Goal: Information Seeking & Learning: Learn about a topic

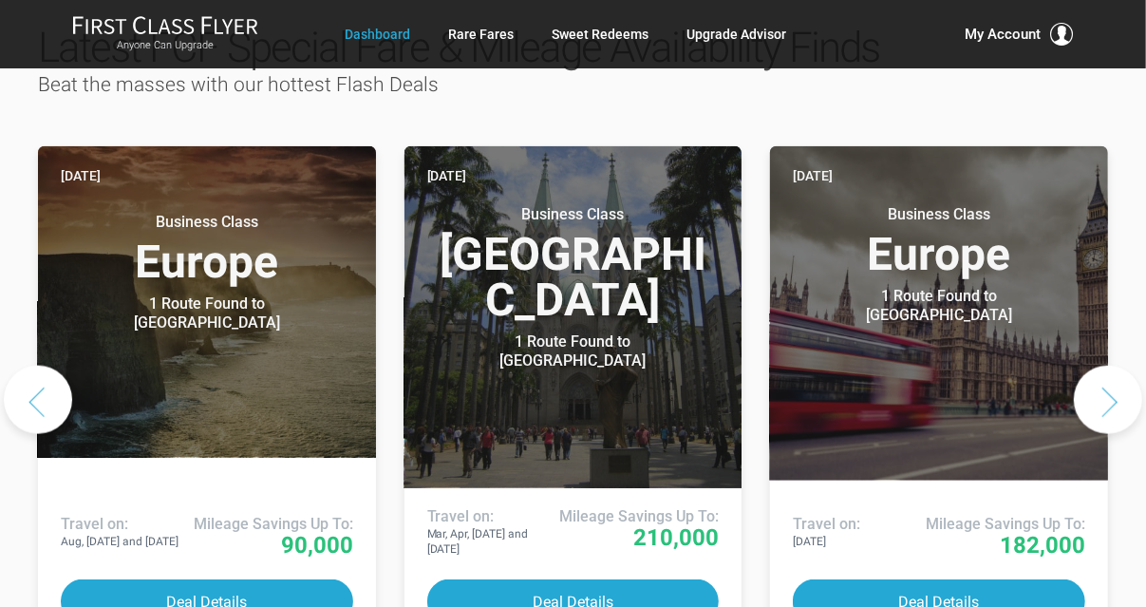
scroll to position [1008, 0]
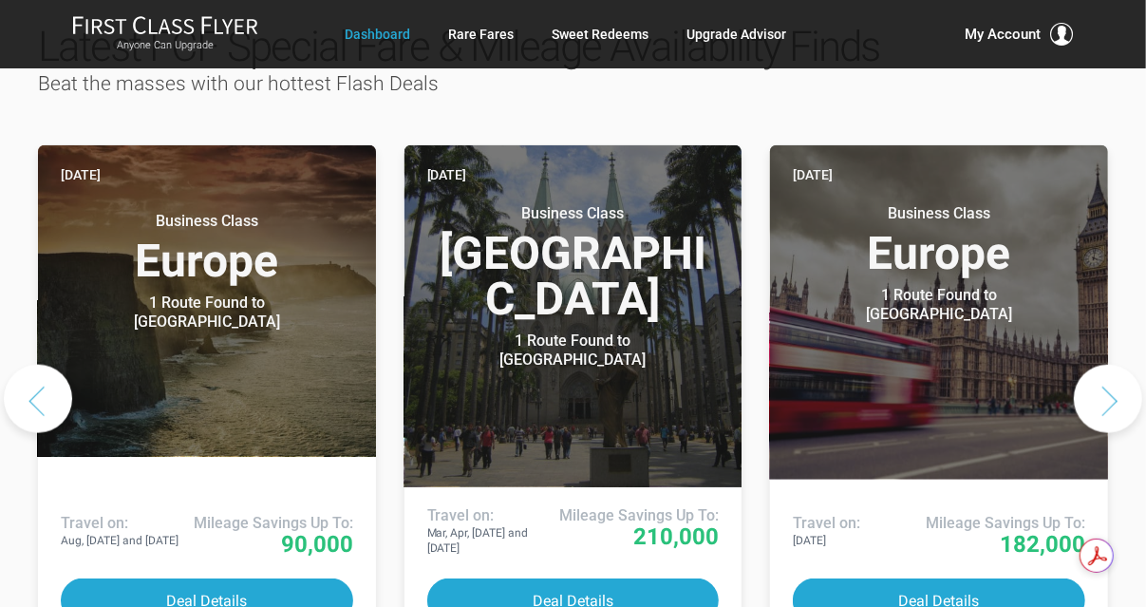
click at [1109, 365] on button "Next slide" at bounding box center [1108, 399] width 68 height 68
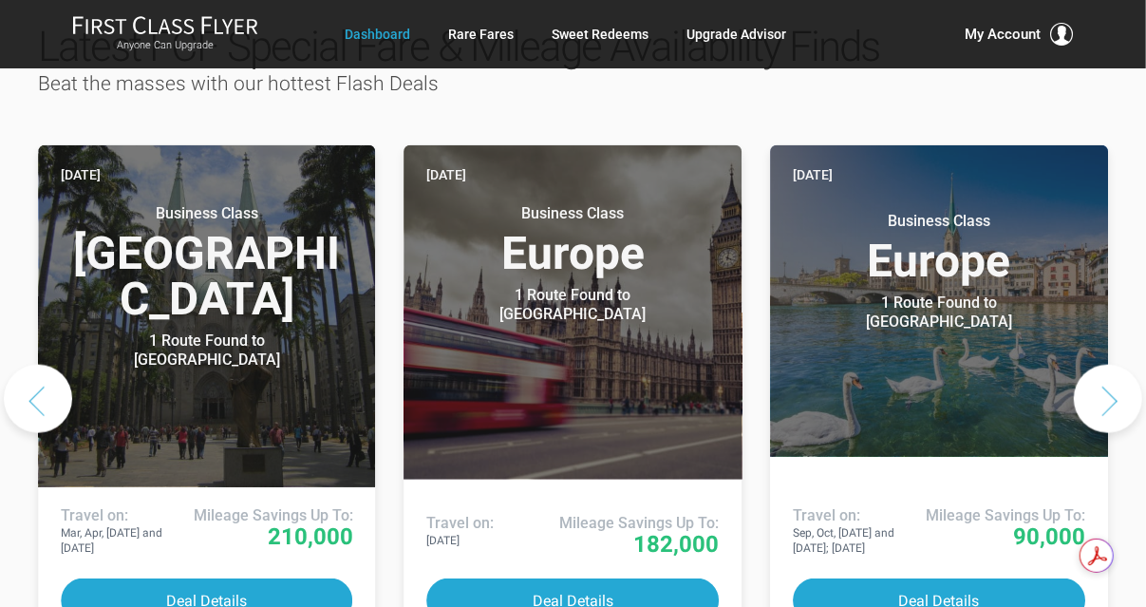
click at [1109, 365] on button "Next slide" at bounding box center [1108, 399] width 68 height 68
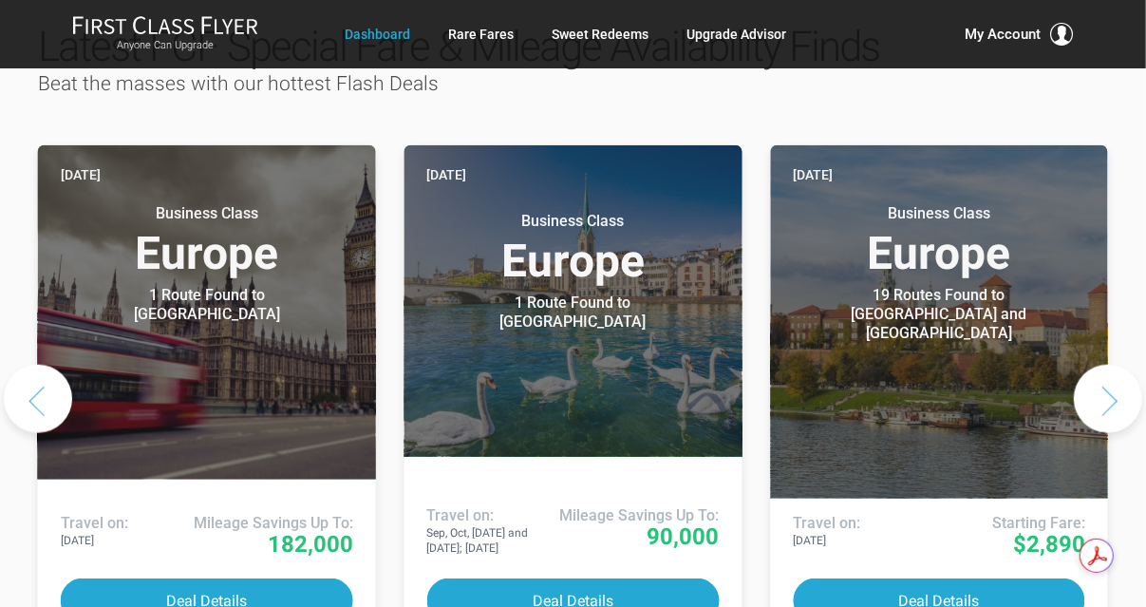
click at [1109, 365] on button "Next slide" at bounding box center [1108, 399] width 68 height 68
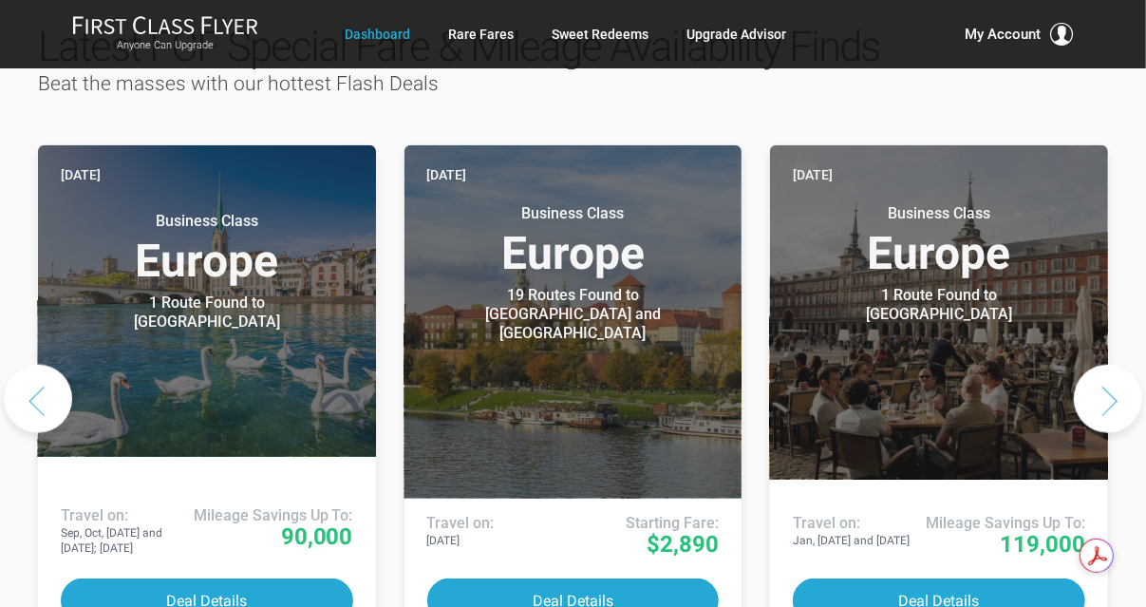
click at [1109, 365] on button "Next slide" at bounding box center [1108, 399] width 68 height 68
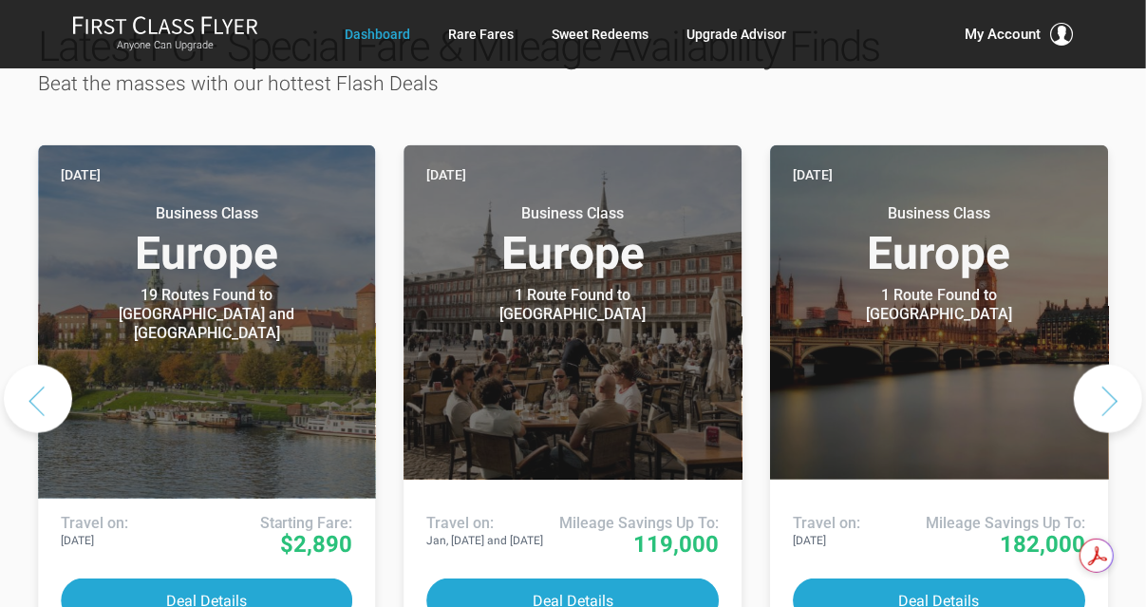
click at [1109, 365] on button "Next slide" at bounding box center [1108, 399] width 68 height 68
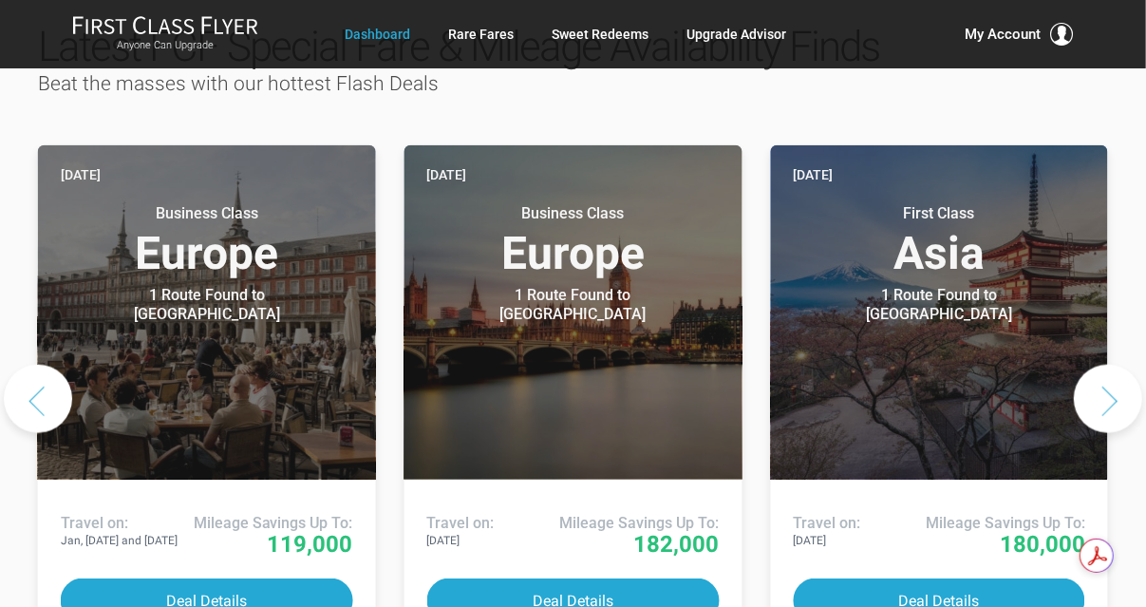
click at [1109, 365] on button "Next slide" at bounding box center [1108, 399] width 68 height 68
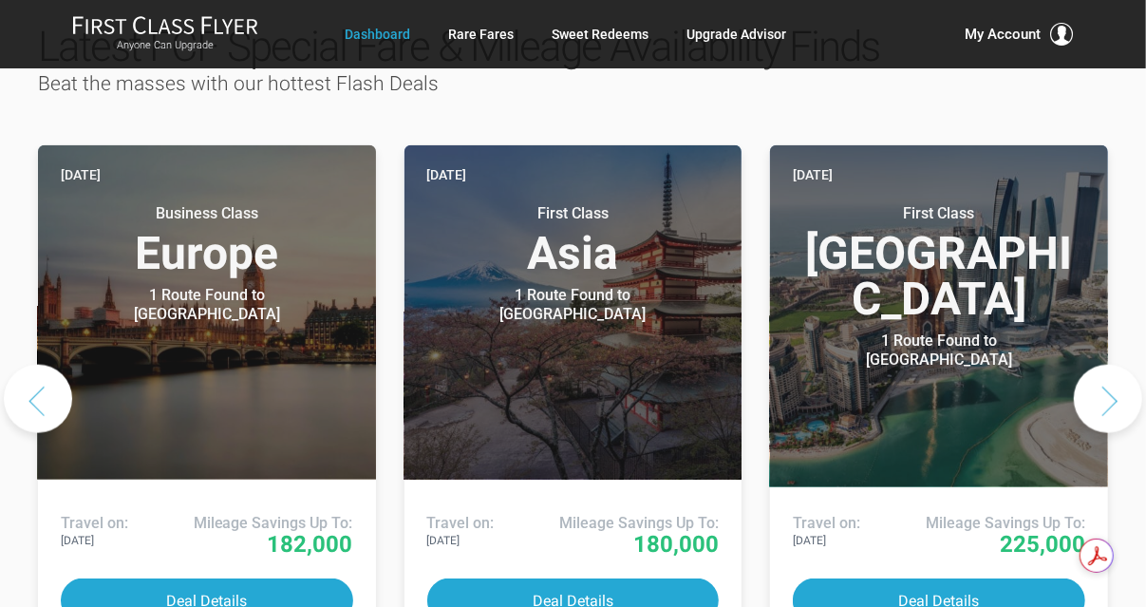
click at [1109, 365] on button "Next slide" at bounding box center [1108, 399] width 68 height 68
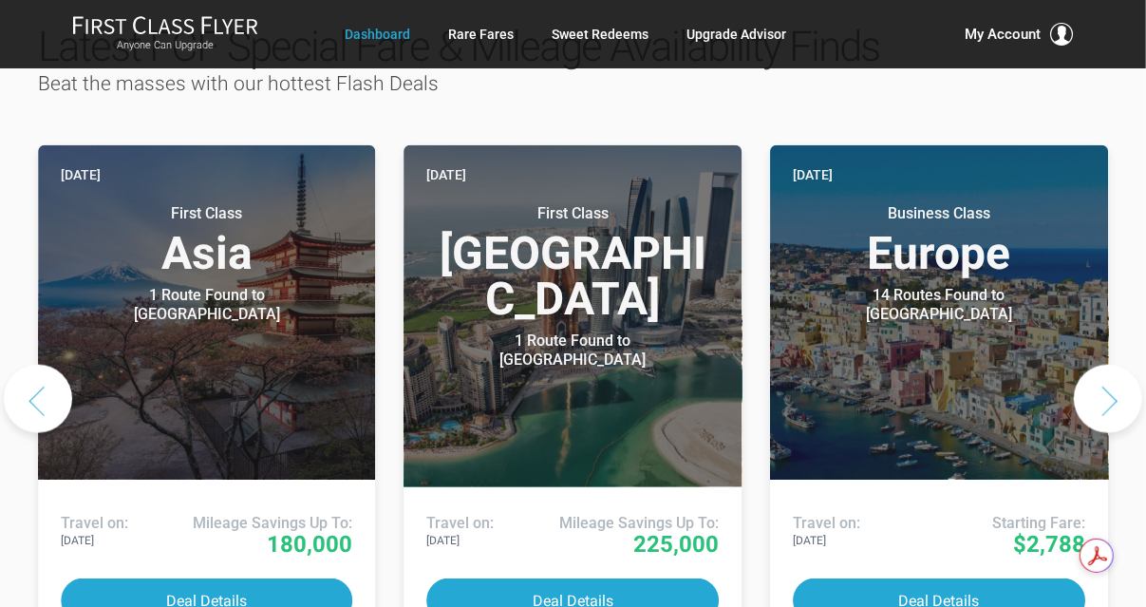
click at [1109, 365] on button "Next slide" at bounding box center [1108, 399] width 68 height 68
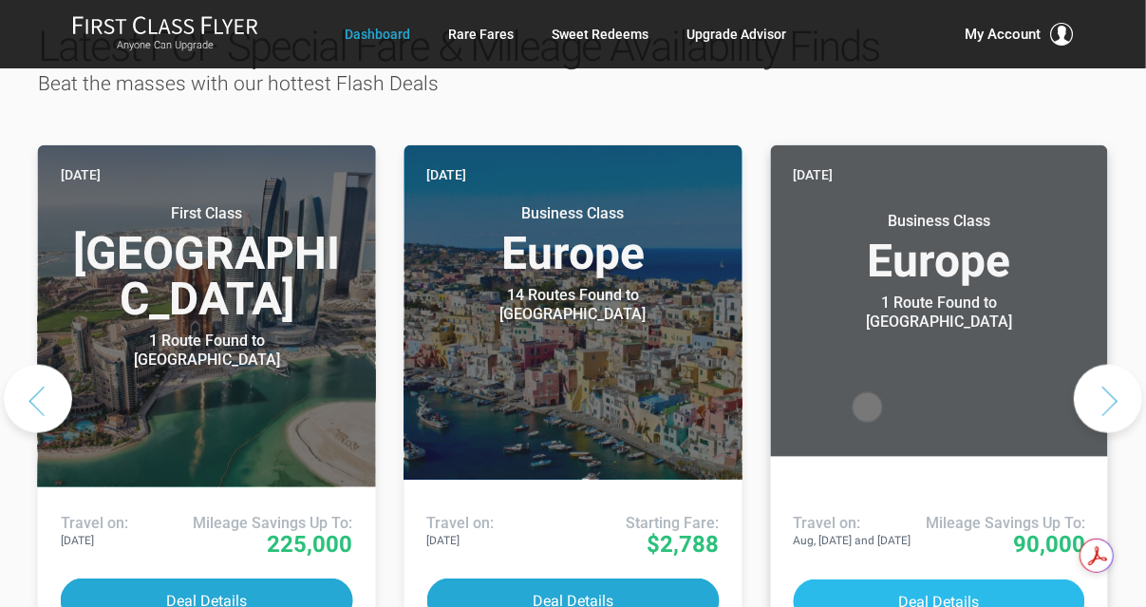
click at [929, 579] on button "Deal Details" at bounding box center [939, 601] width 293 height 45
click at [1106, 365] on button "Next slide" at bounding box center [1108, 399] width 68 height 68
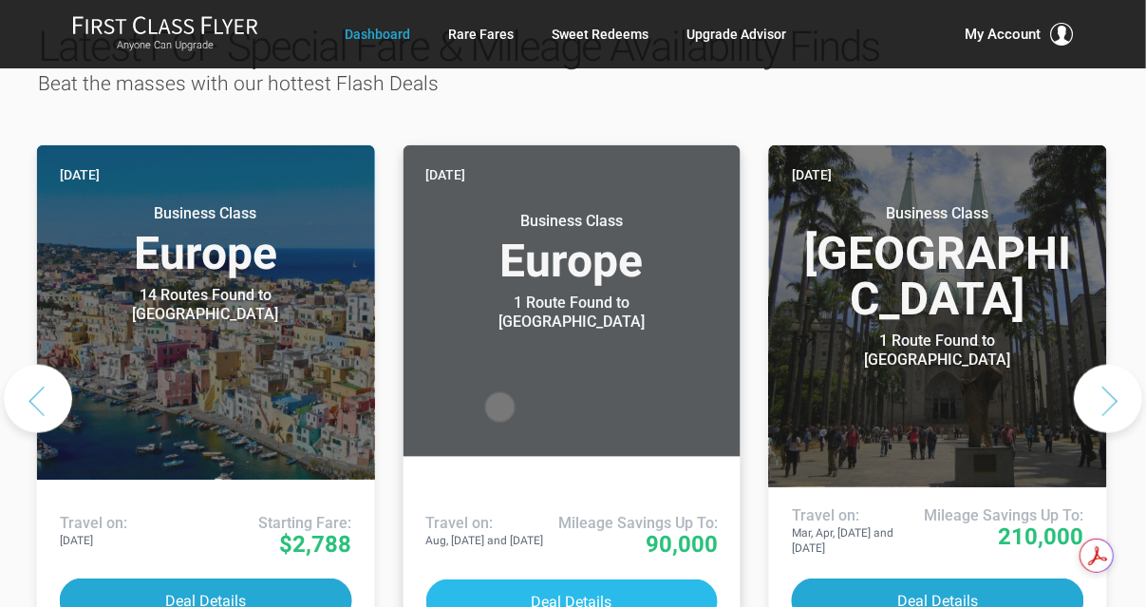
click at [531, 579] on button "Deal Details" at bounding box center [571, 601] width 293 height 45
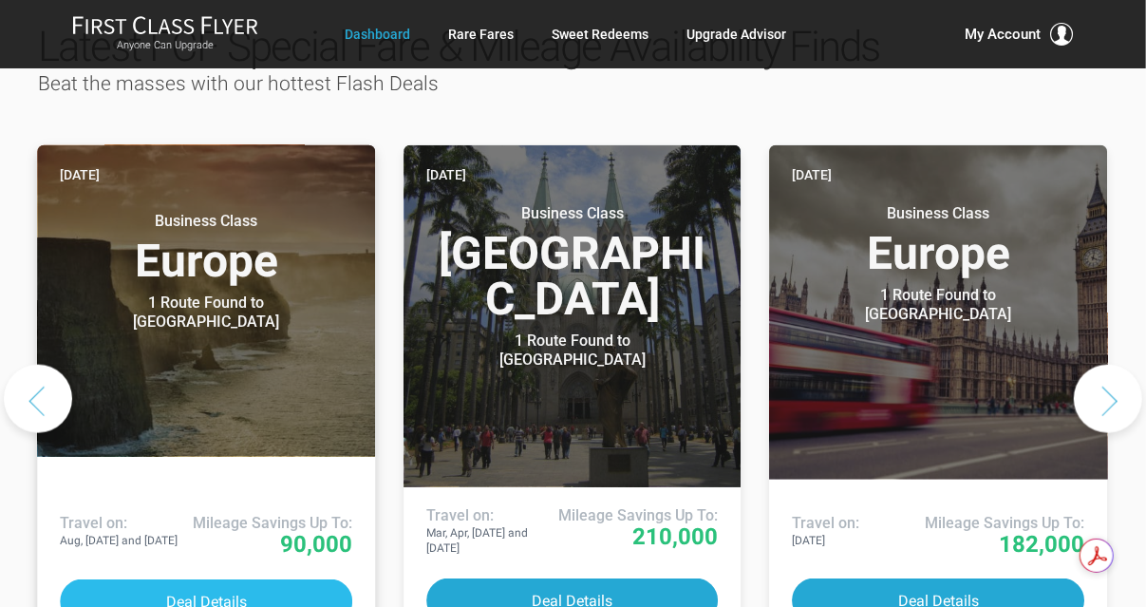
click at [243, 579] on button "Deal Details" at bounding box center [206, 601] width 293 height 45
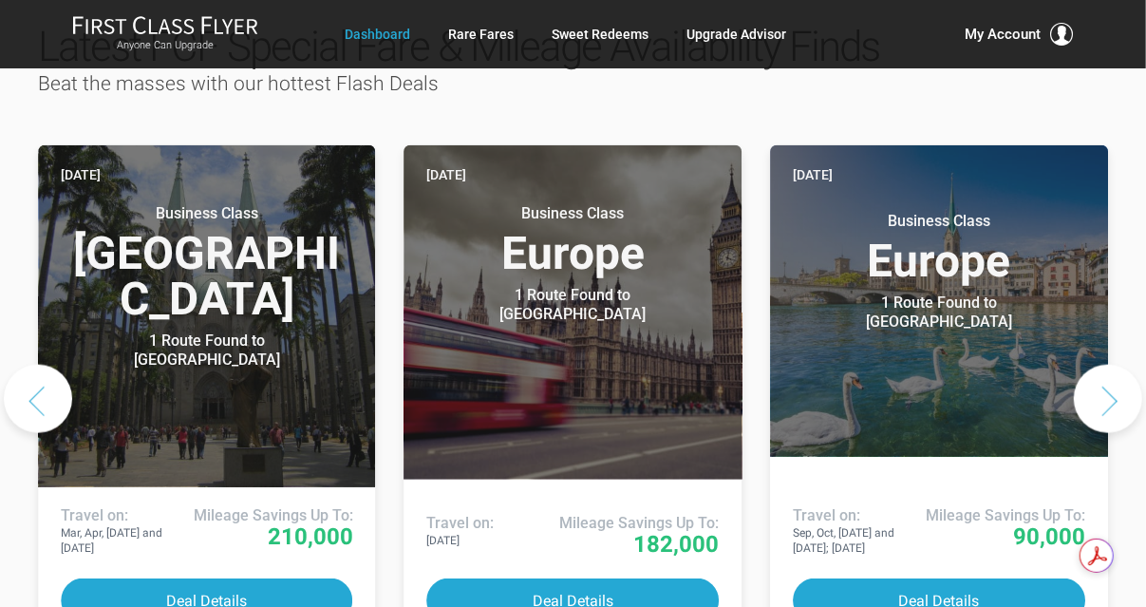
click at [1097, 365] on button "Next slide" at bounding box center [1108, 399] width 68 height 68
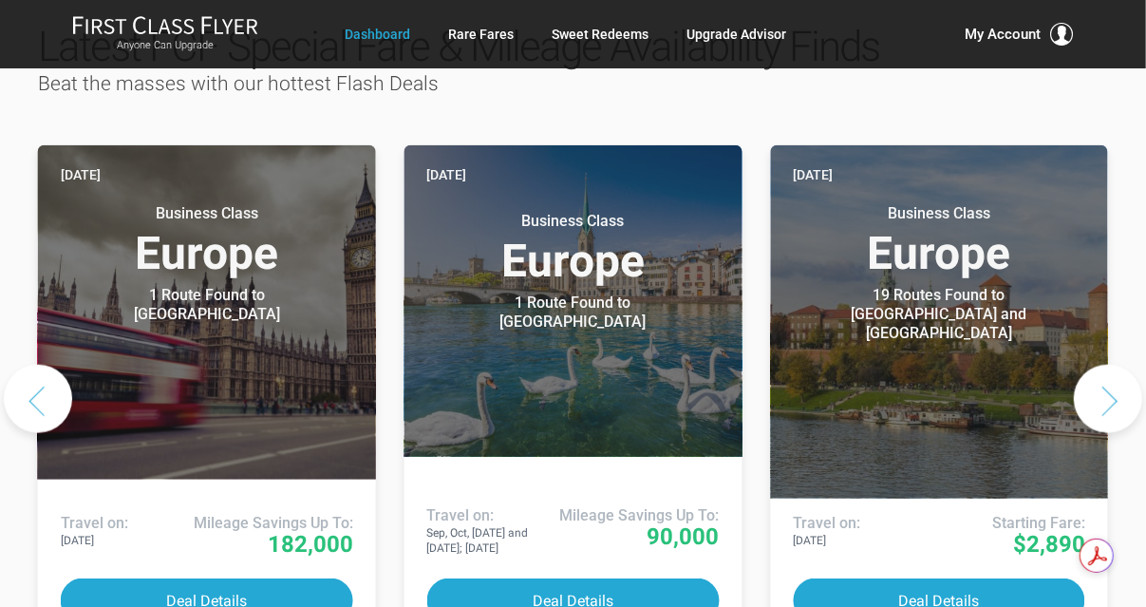
click at [1099, 365] on button "Next slide" at bounding box center [1108, 399] width 68 height 68
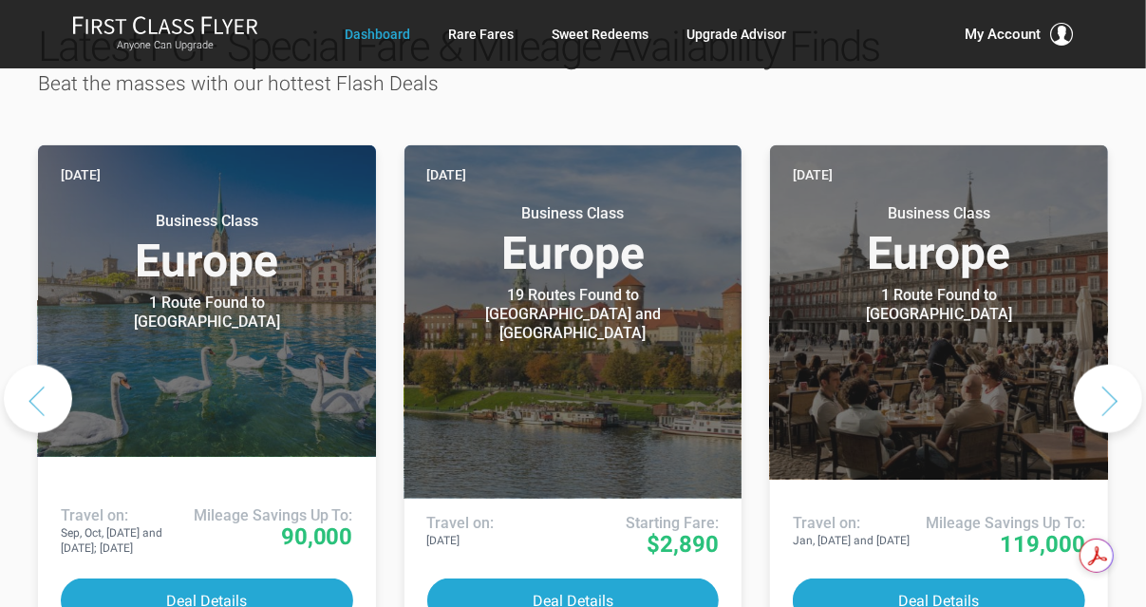
click at [1099, 365] on button "Next slide" at bounding box center [1108, 399] width 68 height 68
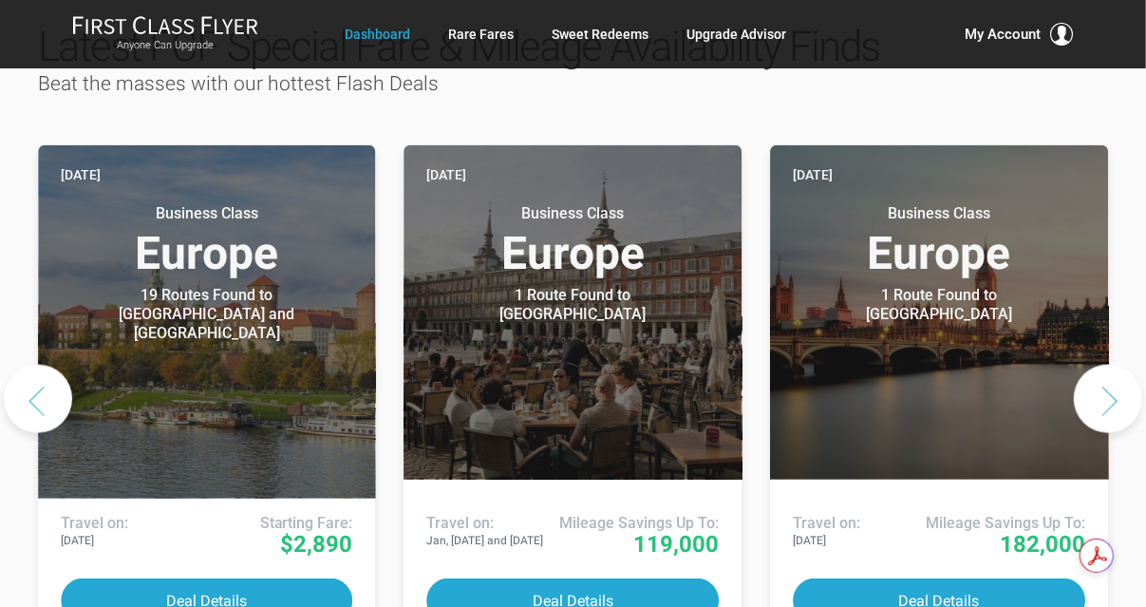
click at [1099, 365] on button "Next slide" at bounding box center [1108, 399] width 68 height 68
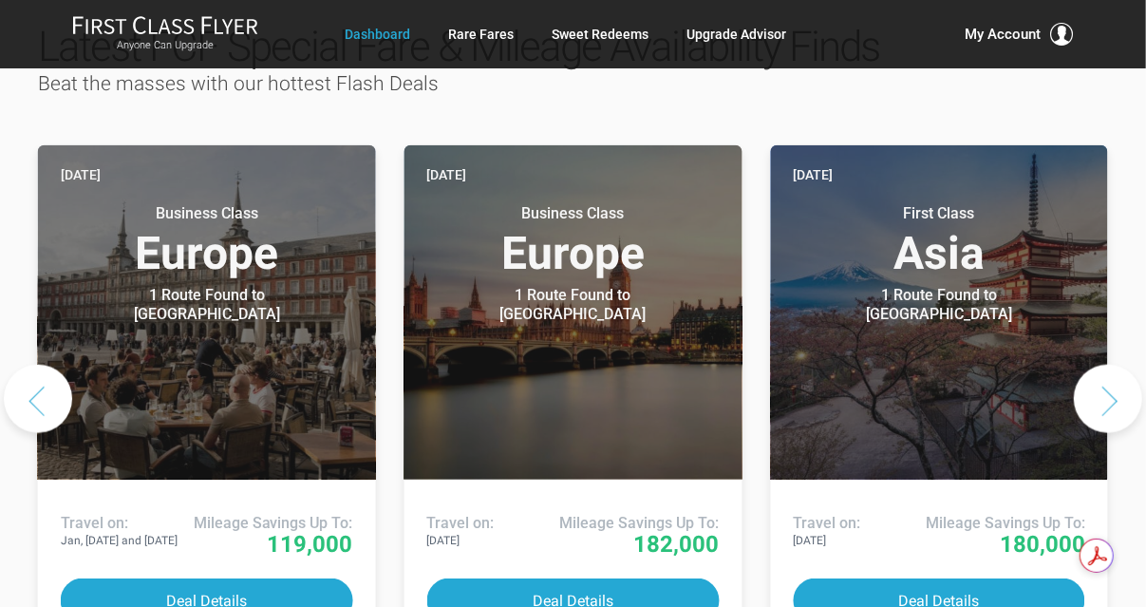
click at [1099, 365] on button "Next slide" at bounding box center [1108, 399] width 68 height 68
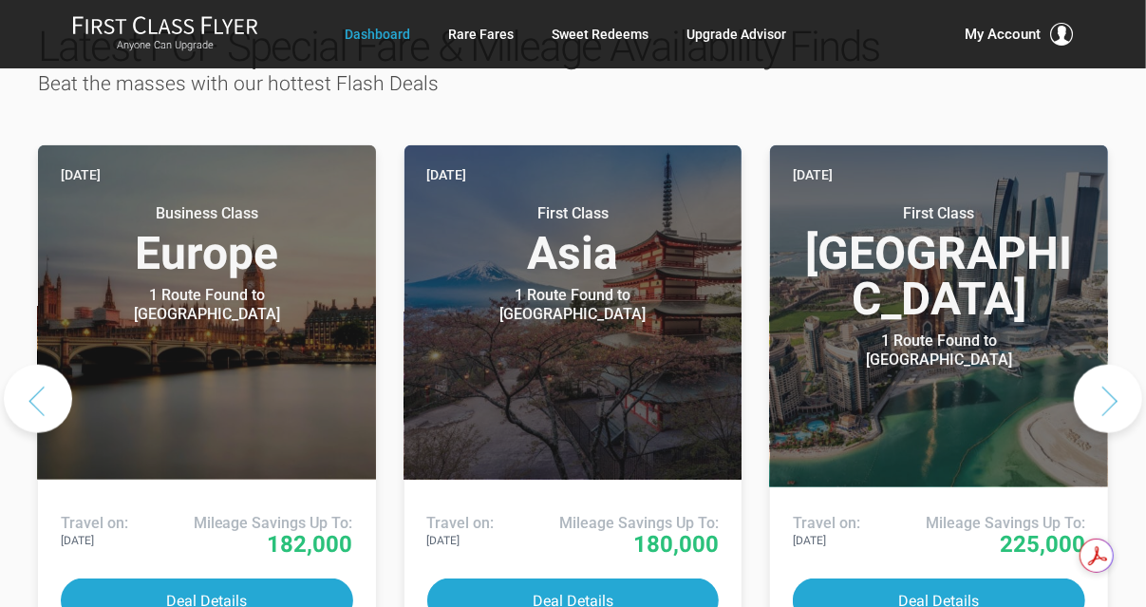
click at [1099, 365] on button "Next slide" at bounding box center [1108, 399] width 68 height 68
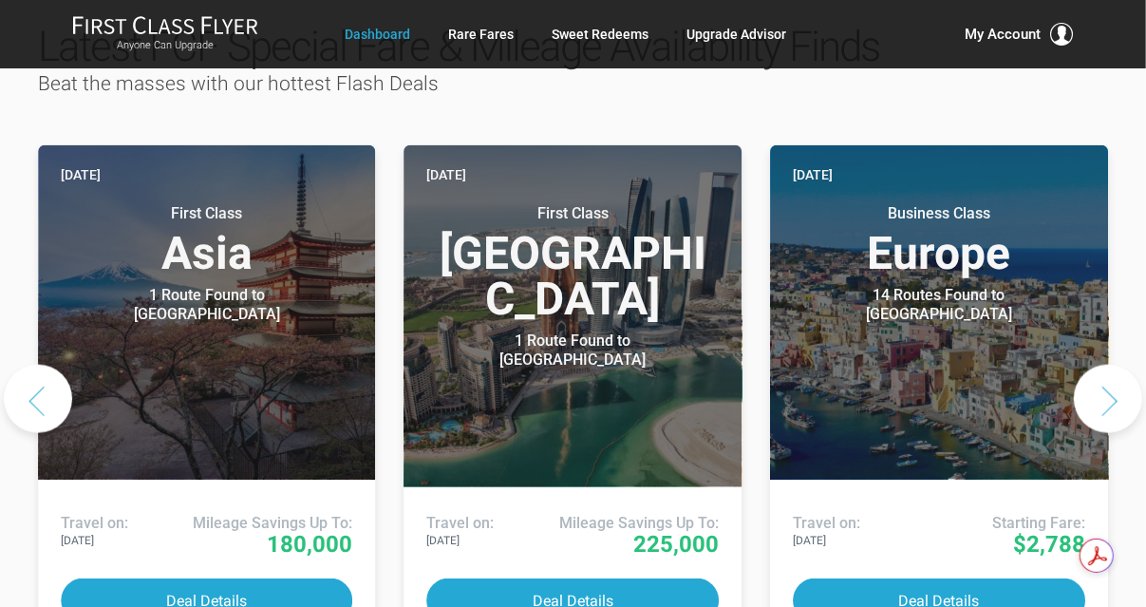
click at [1099, 365] on button "Next slide" at bounding box center [1108, 399] width 68 height 68
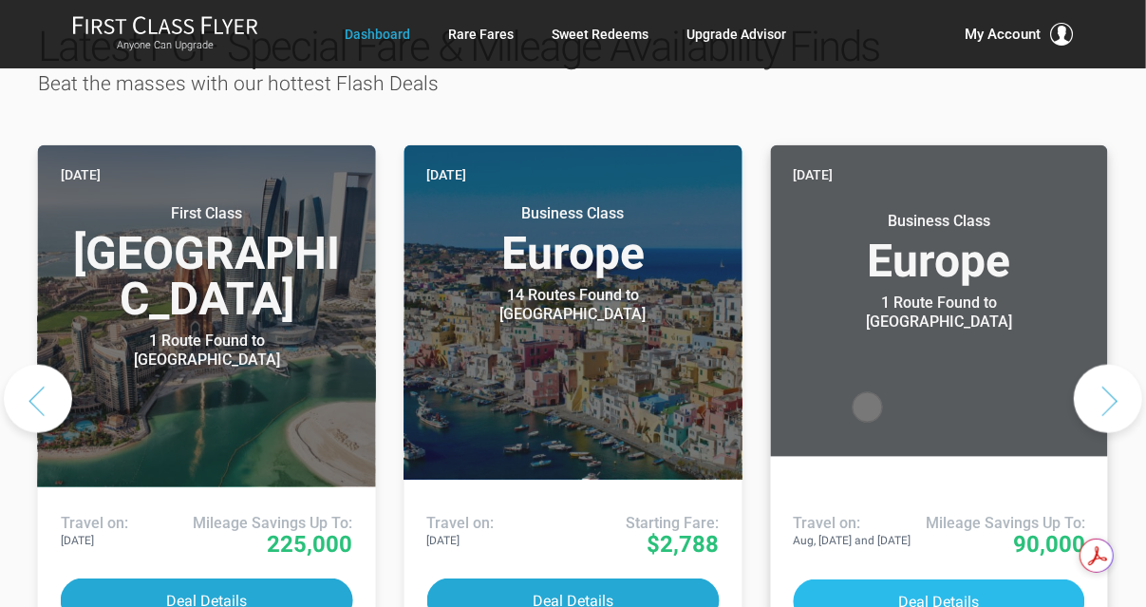
click at [904, 579] on button "Deal Details" at bounding box center [939, 601] width 293 height 45
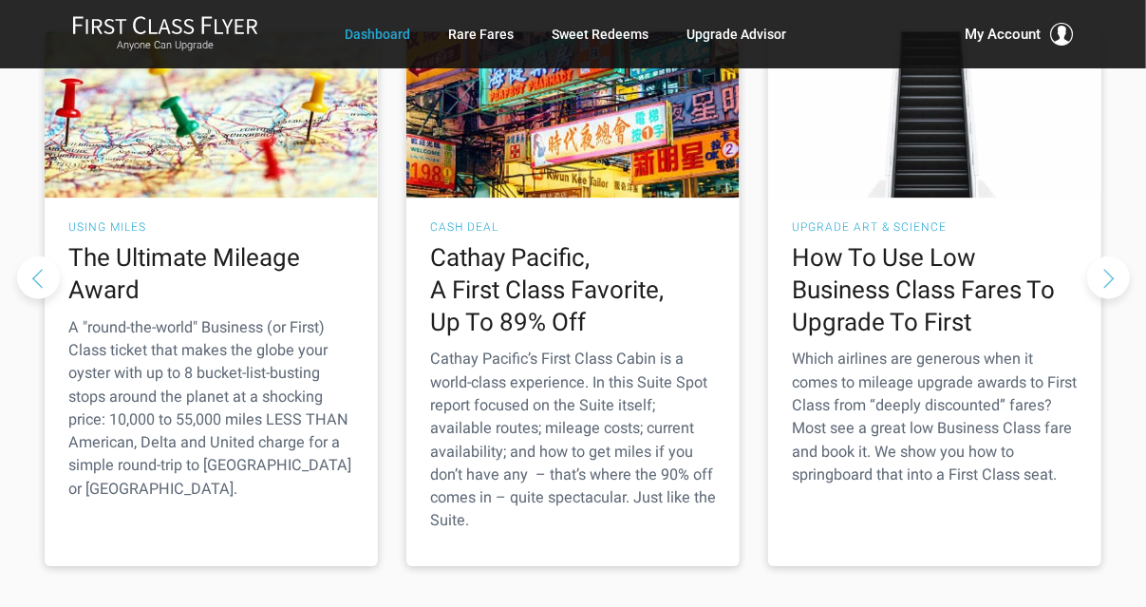
scroll to position [2858, 0]
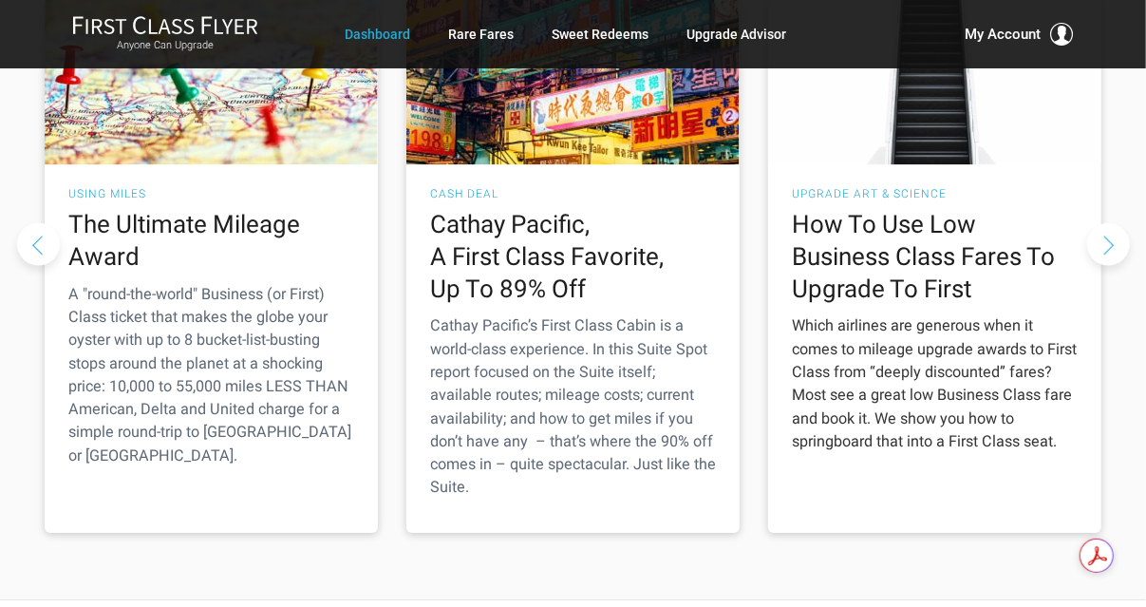
click at [951, 316] on p "Which airlines are generous when it comes to mileage upgrade awards to First Cl…" at bounding box center [935, 383] width 286 height 139
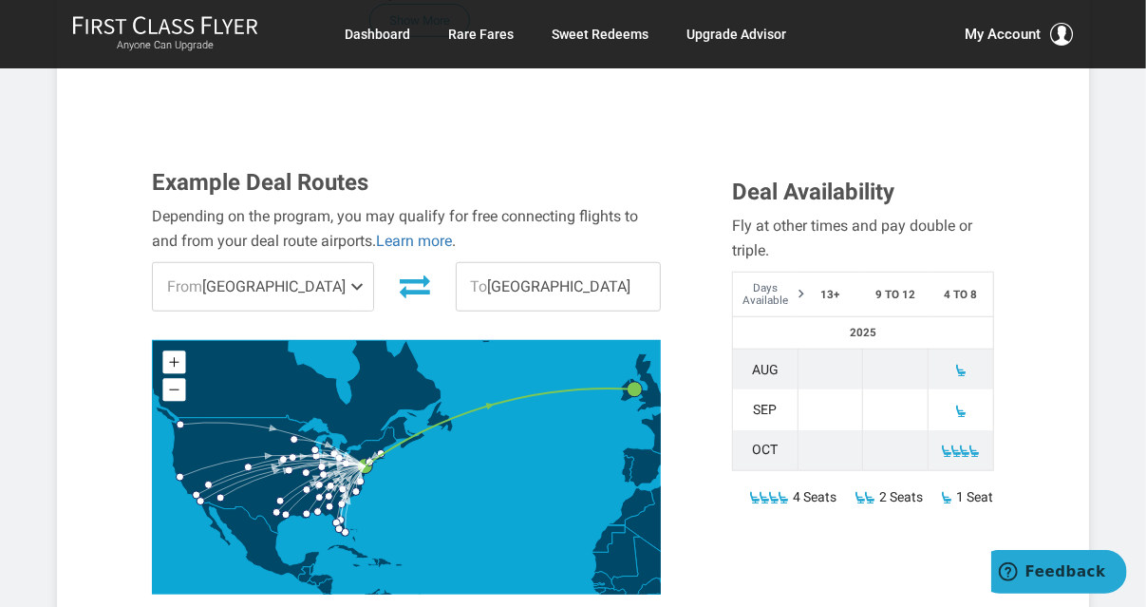
scroll to position [575, 0]
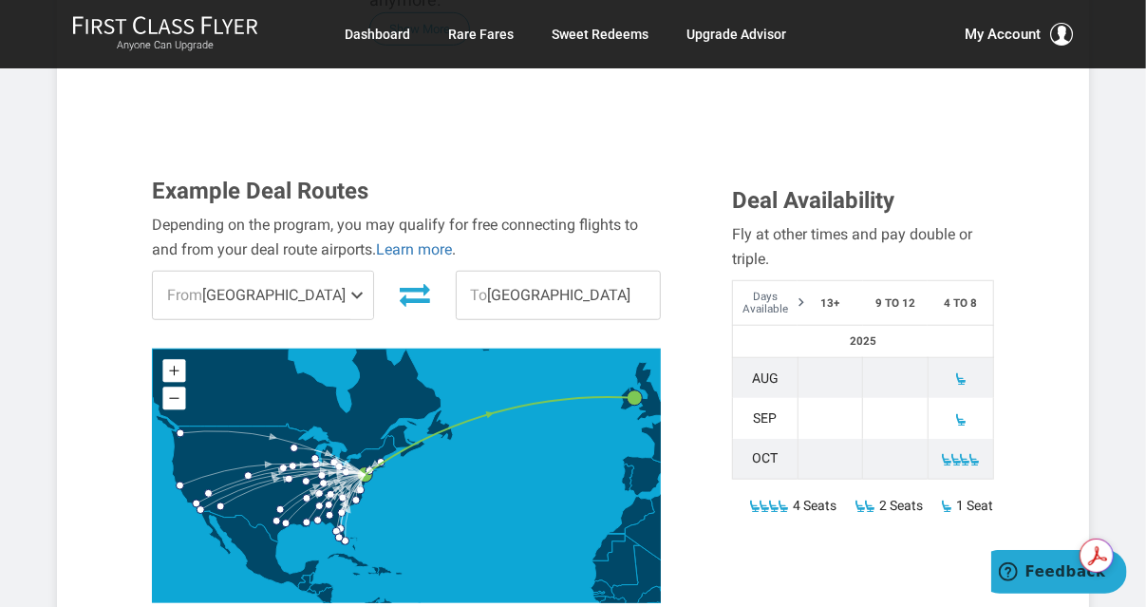
click at [355, 272] on span at bounding box center [361, 295] width 23 height 47
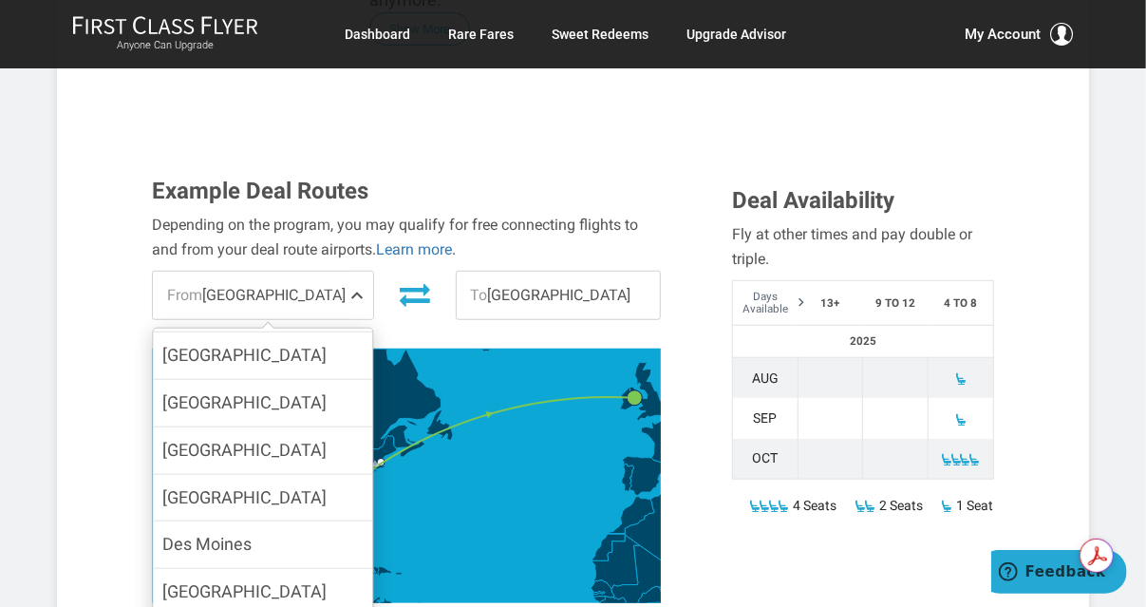
scroll to position [456, 0]
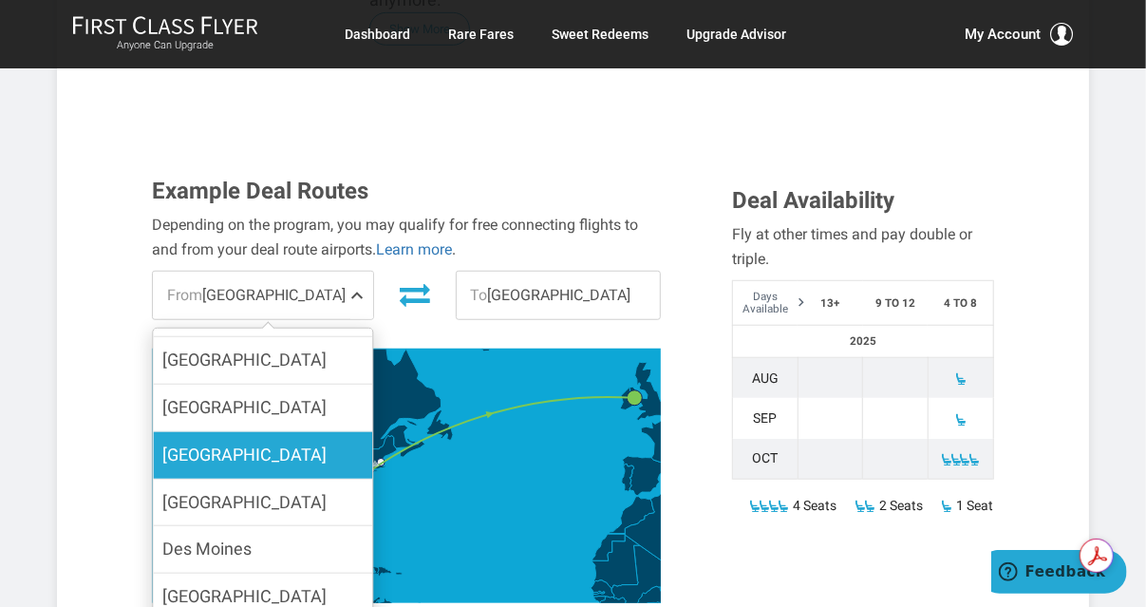
click at [239, 432] on label "[GEOGRAPHIC_DATA]" at bounding box center [262, 455] width 219 height 47
click at [0, 0] on input "[GEOGRAPHIC_DATA]" at bounding box center [0, 0] width 0 height 0
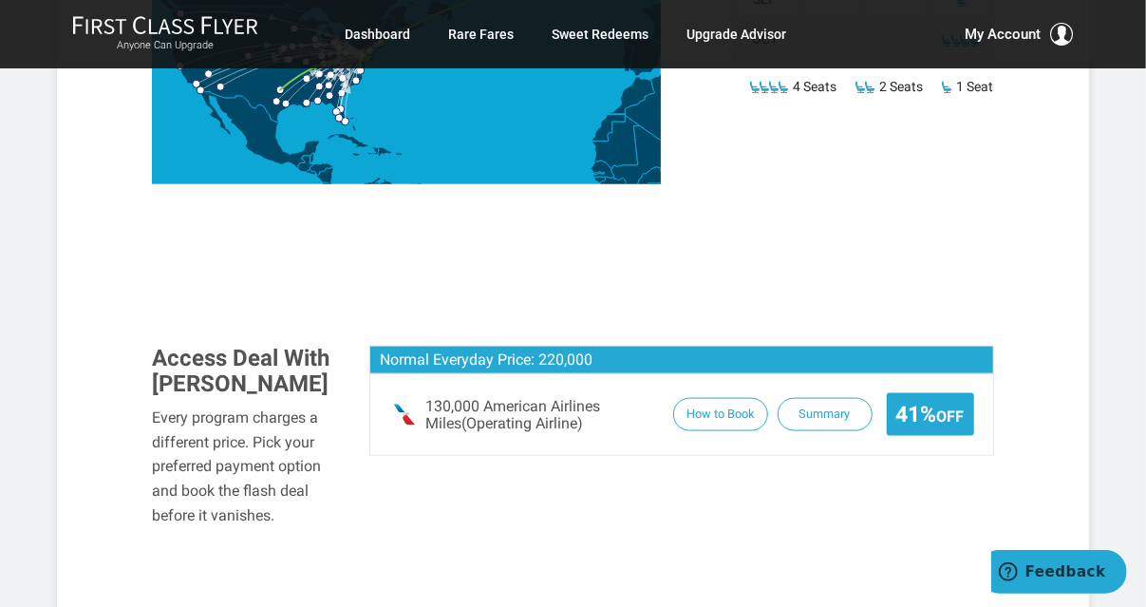
scroll to position [820, 0]
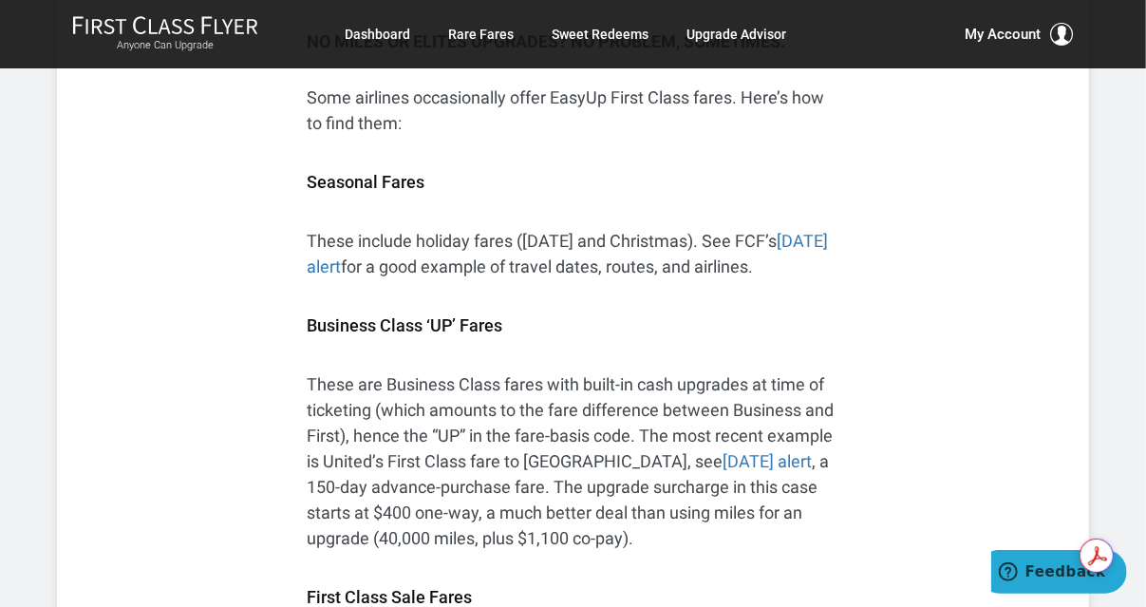
scroll to position [2412, 0]
